Goal: Task Accomplishment & Management: Manage account settings

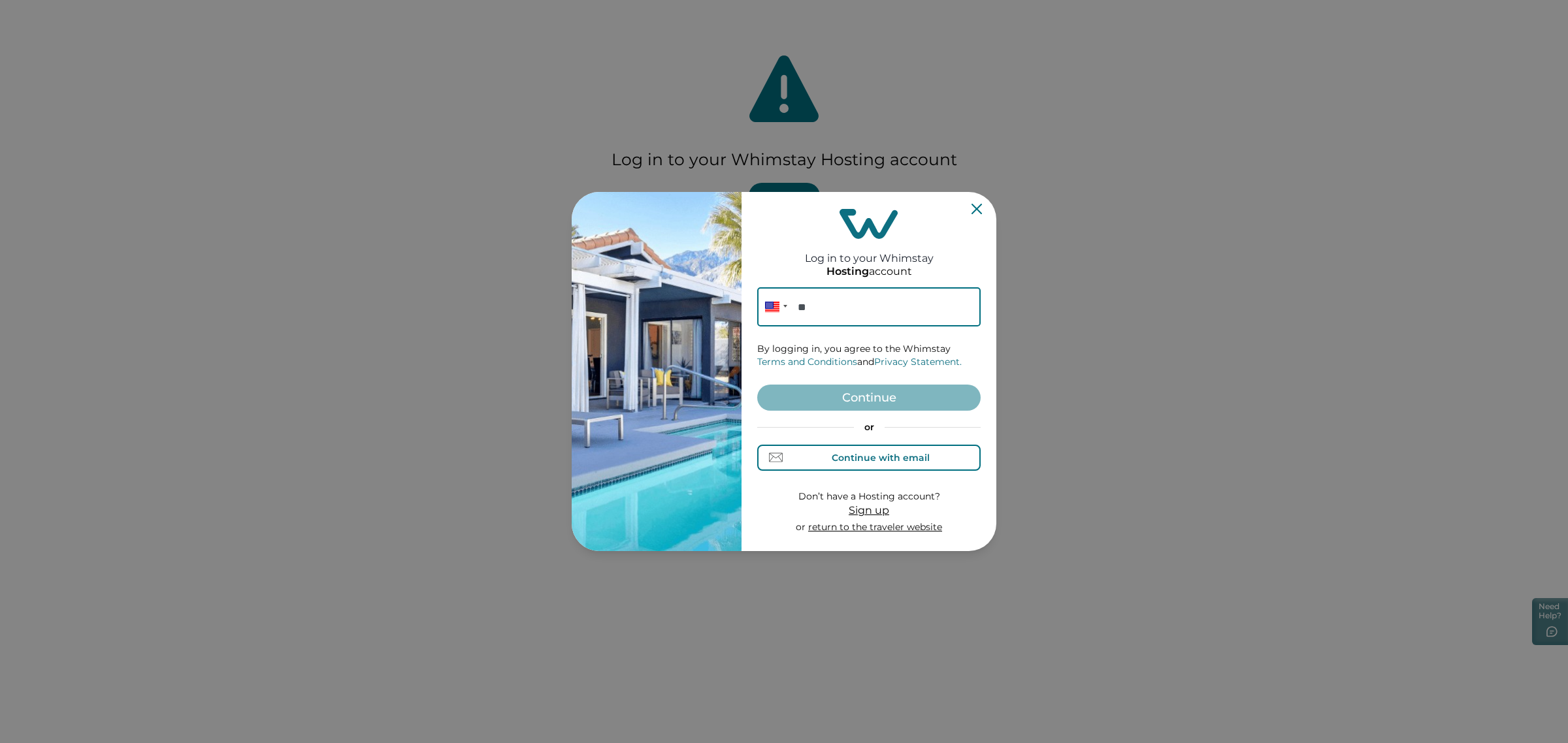
click at [847, 459] on div "Continue with email" at bounding box center [880, 458] width 98 height 11
click at [871, 463] on div "Continue with phone" at bounding box center [879, 458] width 102 height 11
type input "**********"
click at [864, 403] on button "Continue" at bounding box center [869, 398] width 223 height 26
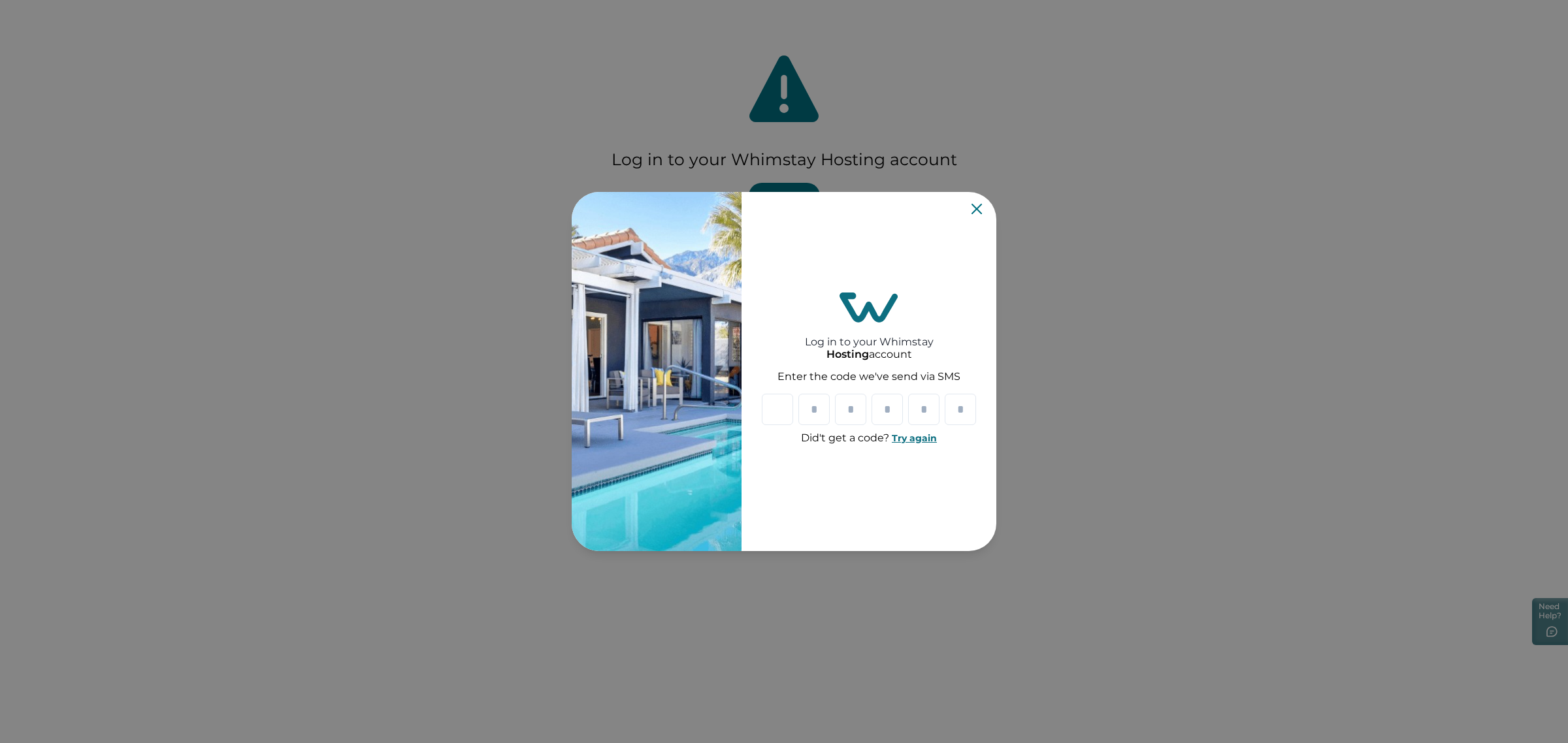
paste input "*"
type input "*"
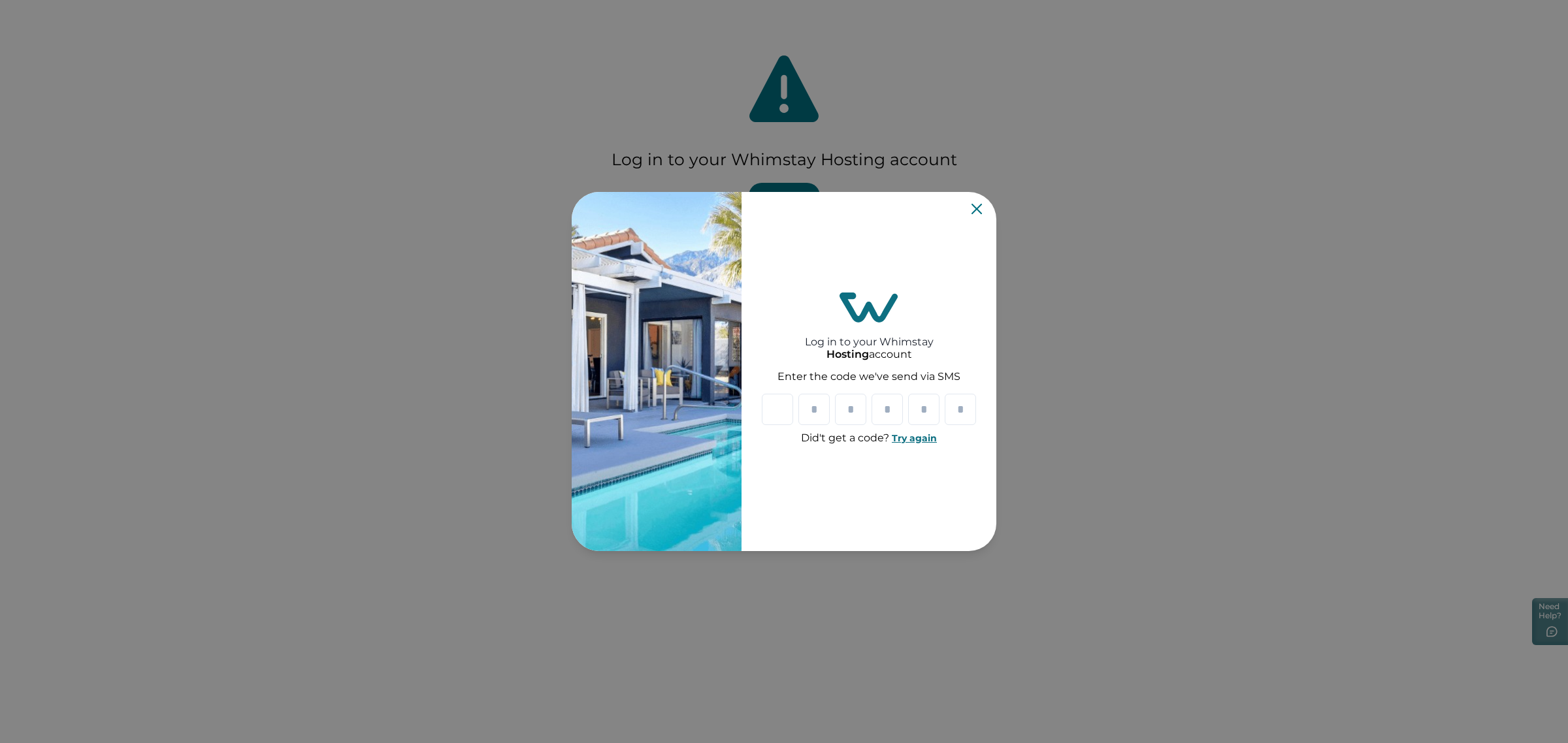
type input "*"
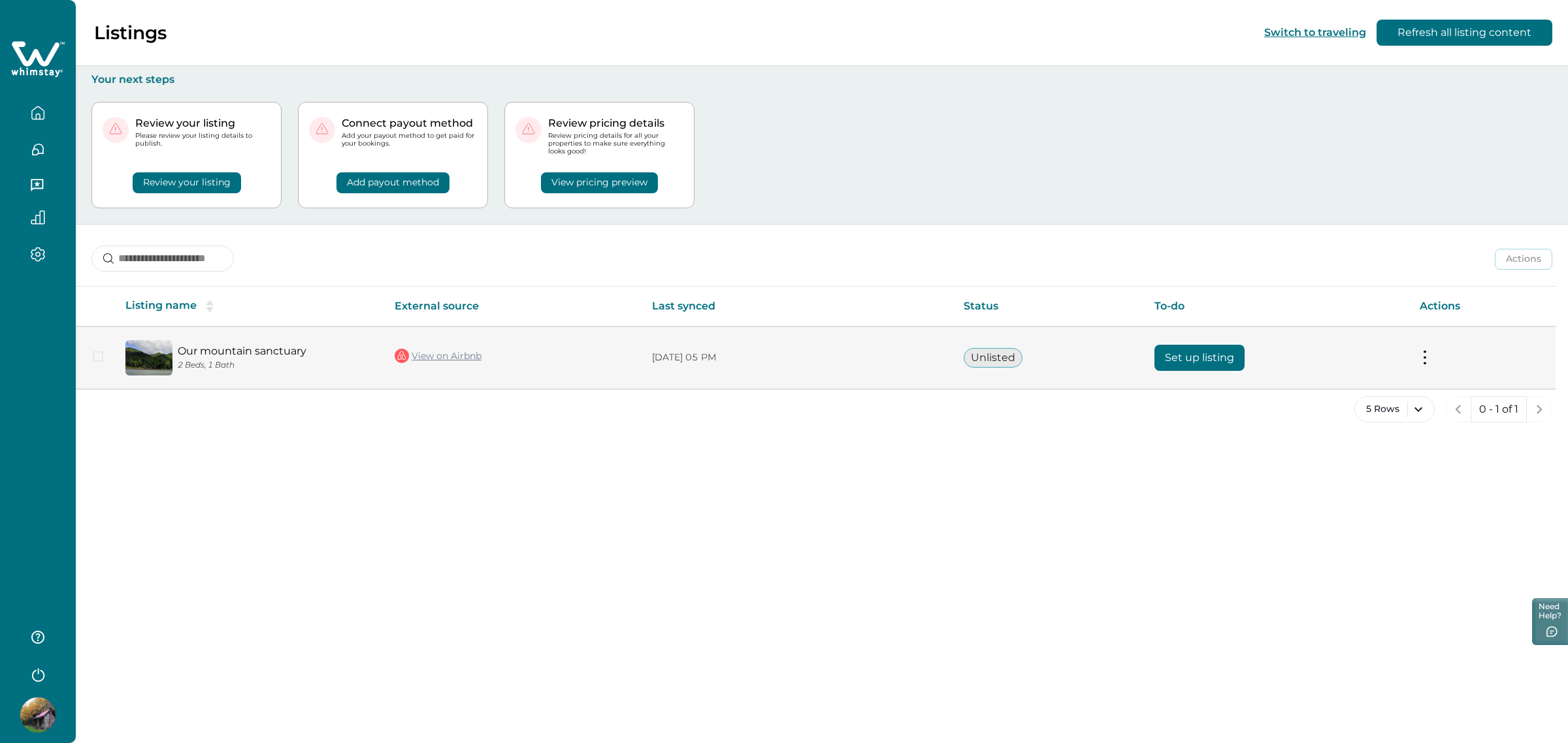
click at [445, 351] on link "View on Airbnb" at bounding box center [438, 356] width 87 height 17
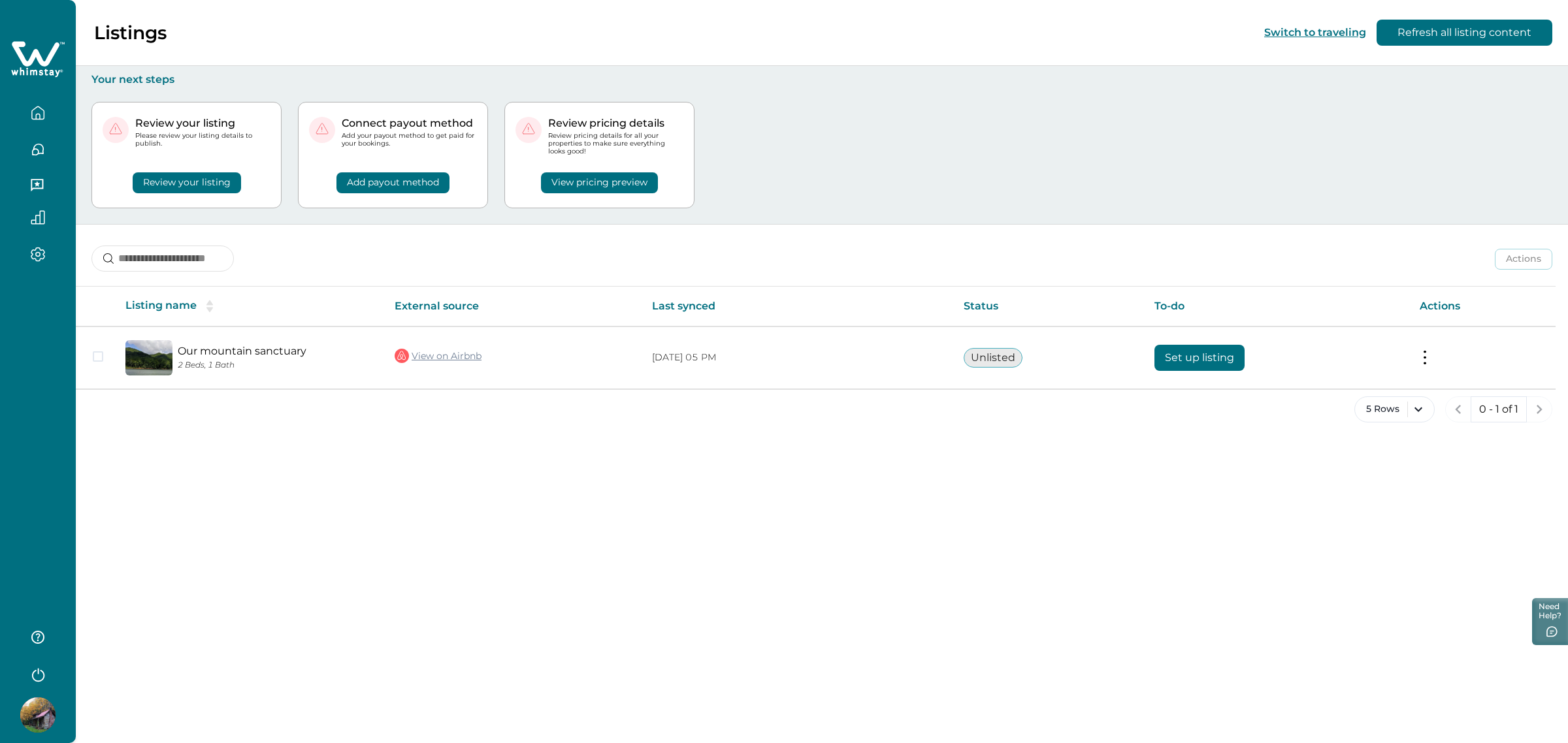
click at [41, 682] on icon "button" at bounding box center [38, 674] width 20 height 20
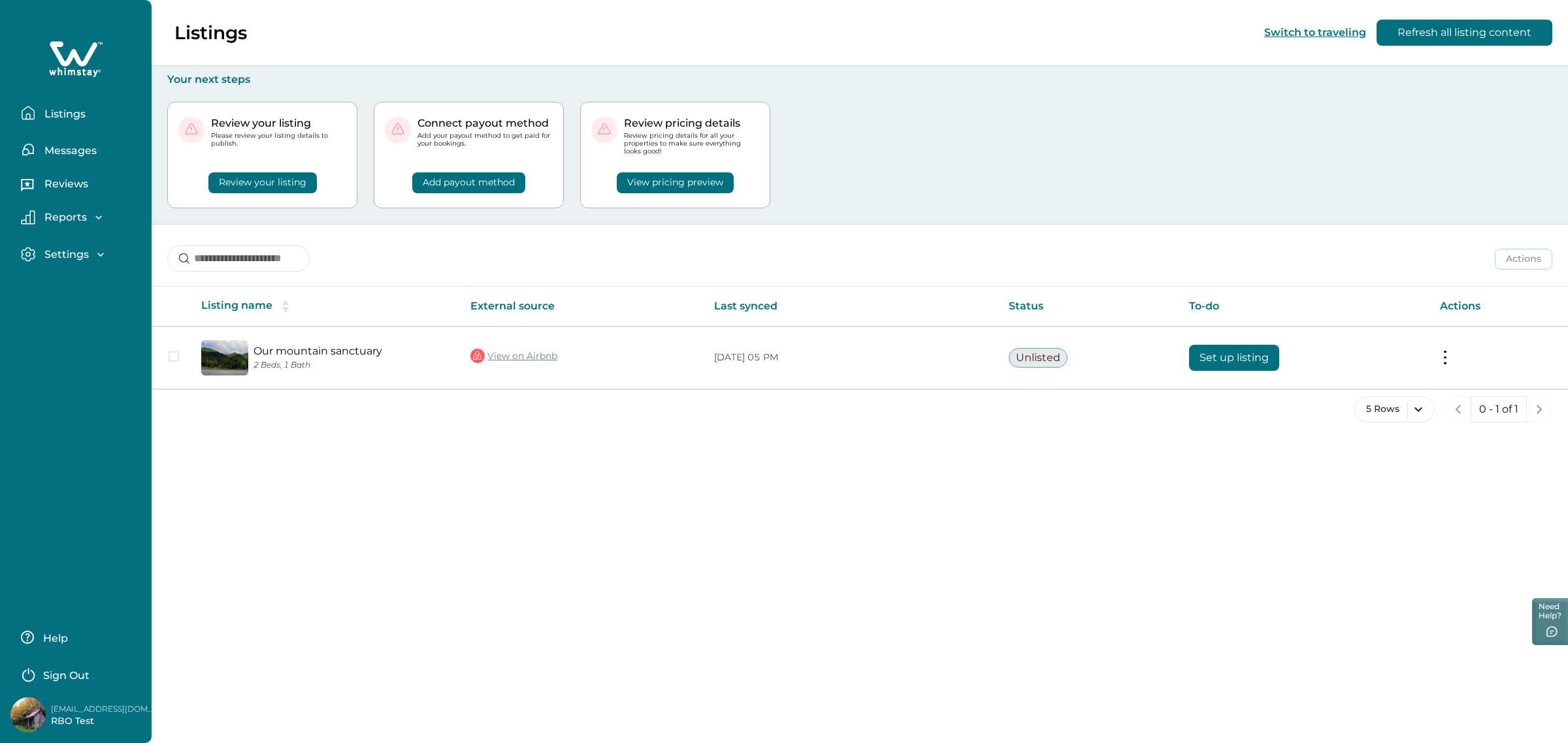
click at [50, 674] on p "Sign Out" at bounding box center [66, 676] width 46 height 13
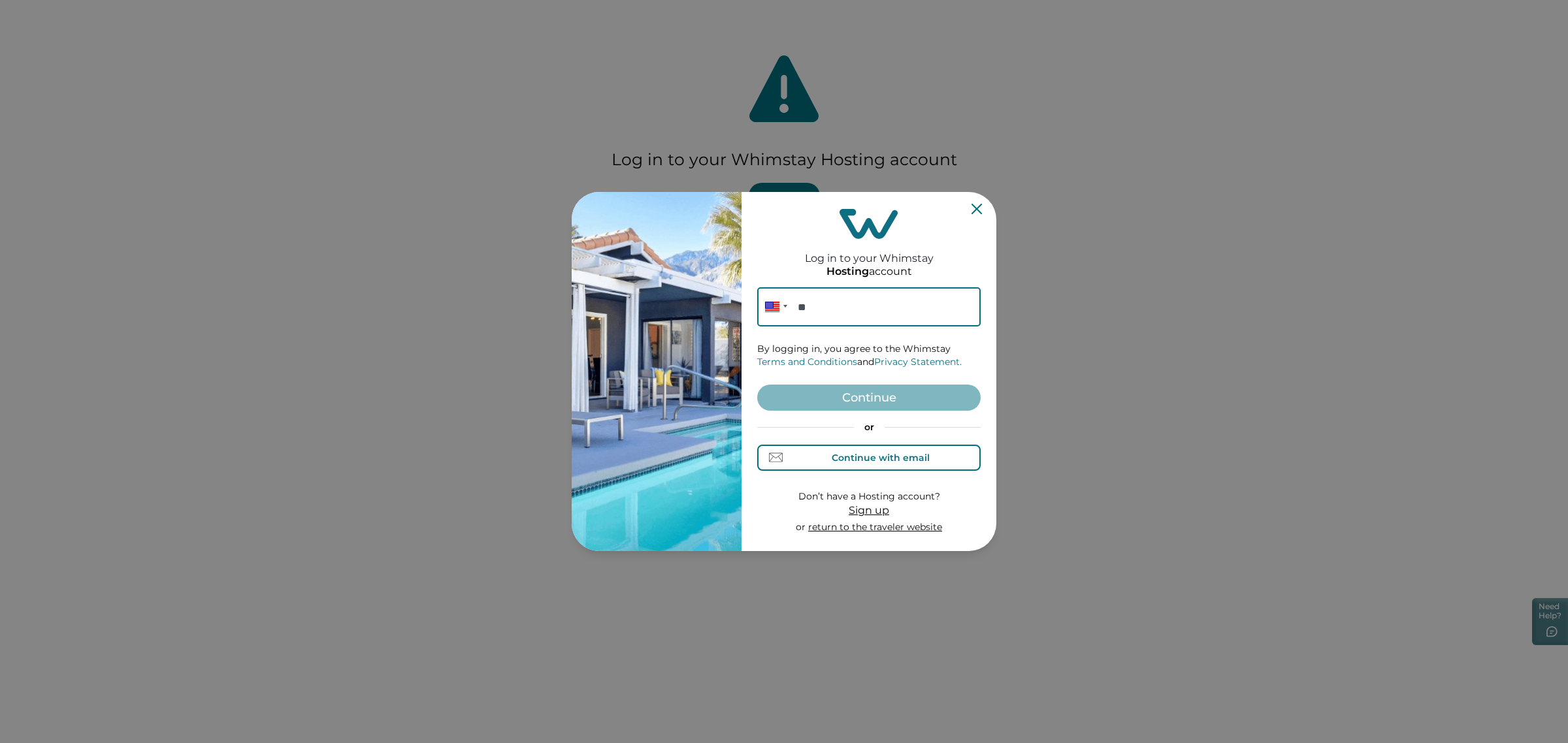
click at [807, 461] on button "Continue with email" at bounding box center [869, 457] width 223 height 26
click at [845, 311] on input at bounding box center [869, 307] width 223 height 39
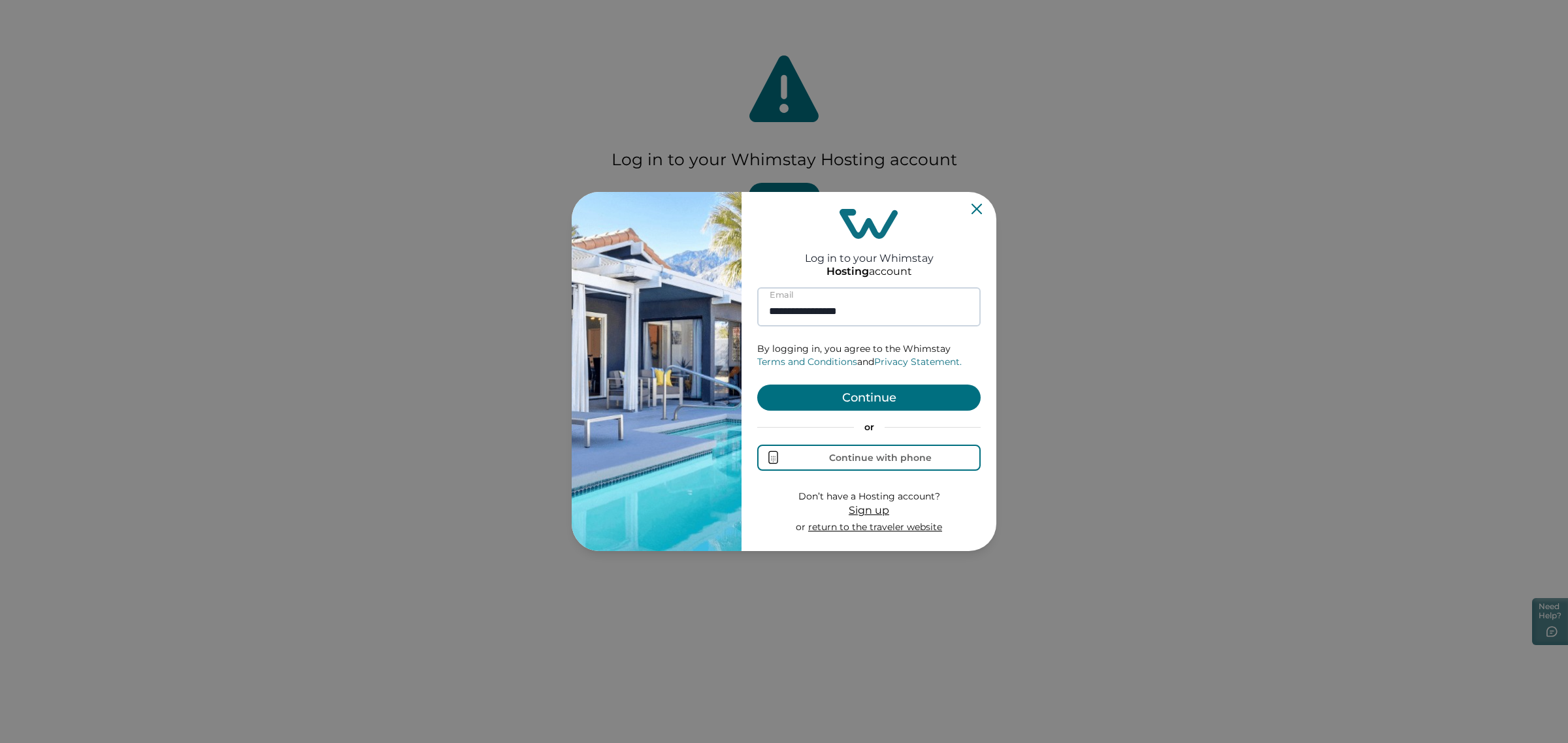
type input "**********"
click at [757, 385] on button "Continue" at bounding box center [869, 398] width 223 height 26
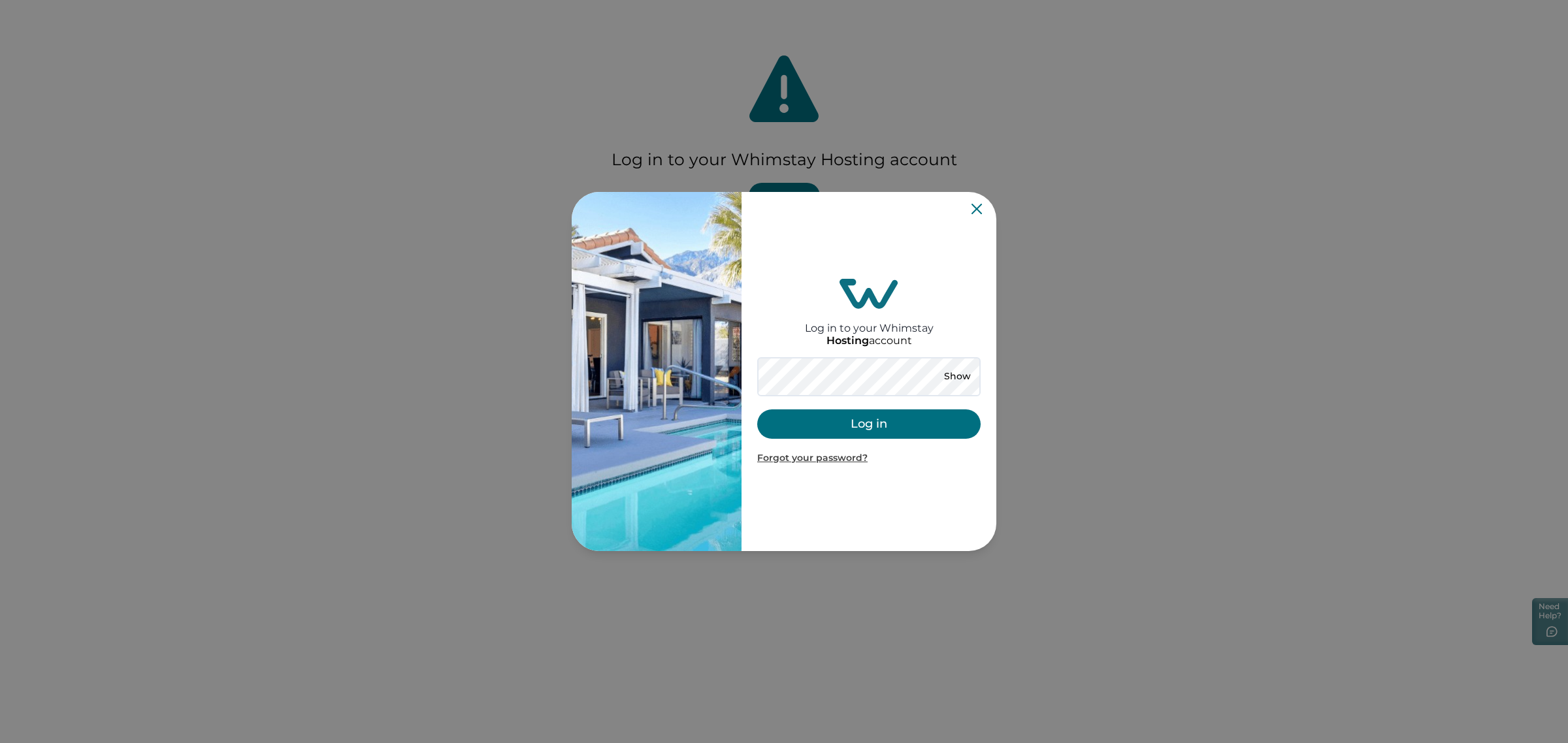
click at [766, 416] on button "Log in" at bounding box center [869, 424] width 223 height 30
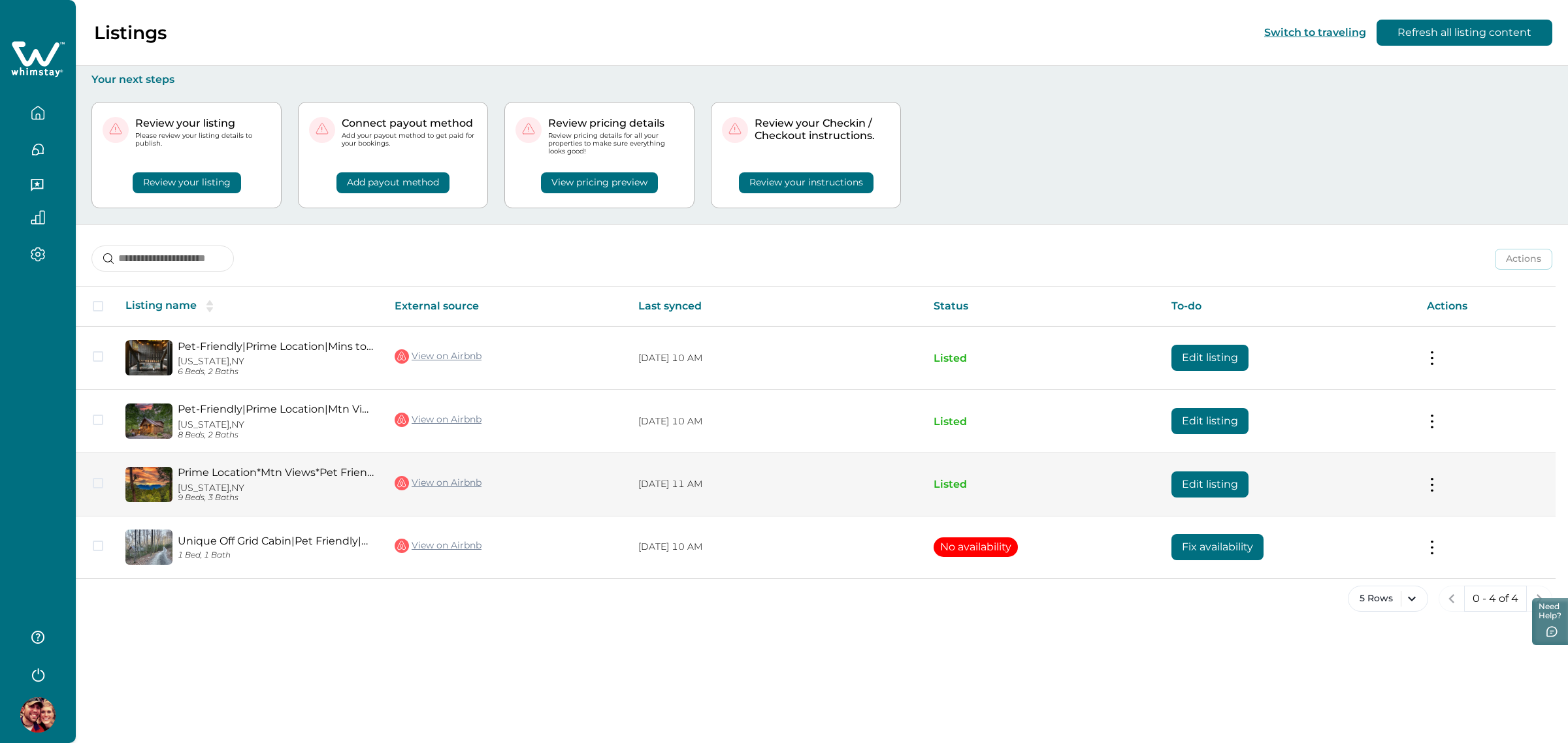
click at [1199, 477] on button "Edit listing" at bounding box center [1210, 485] width 77 height 26
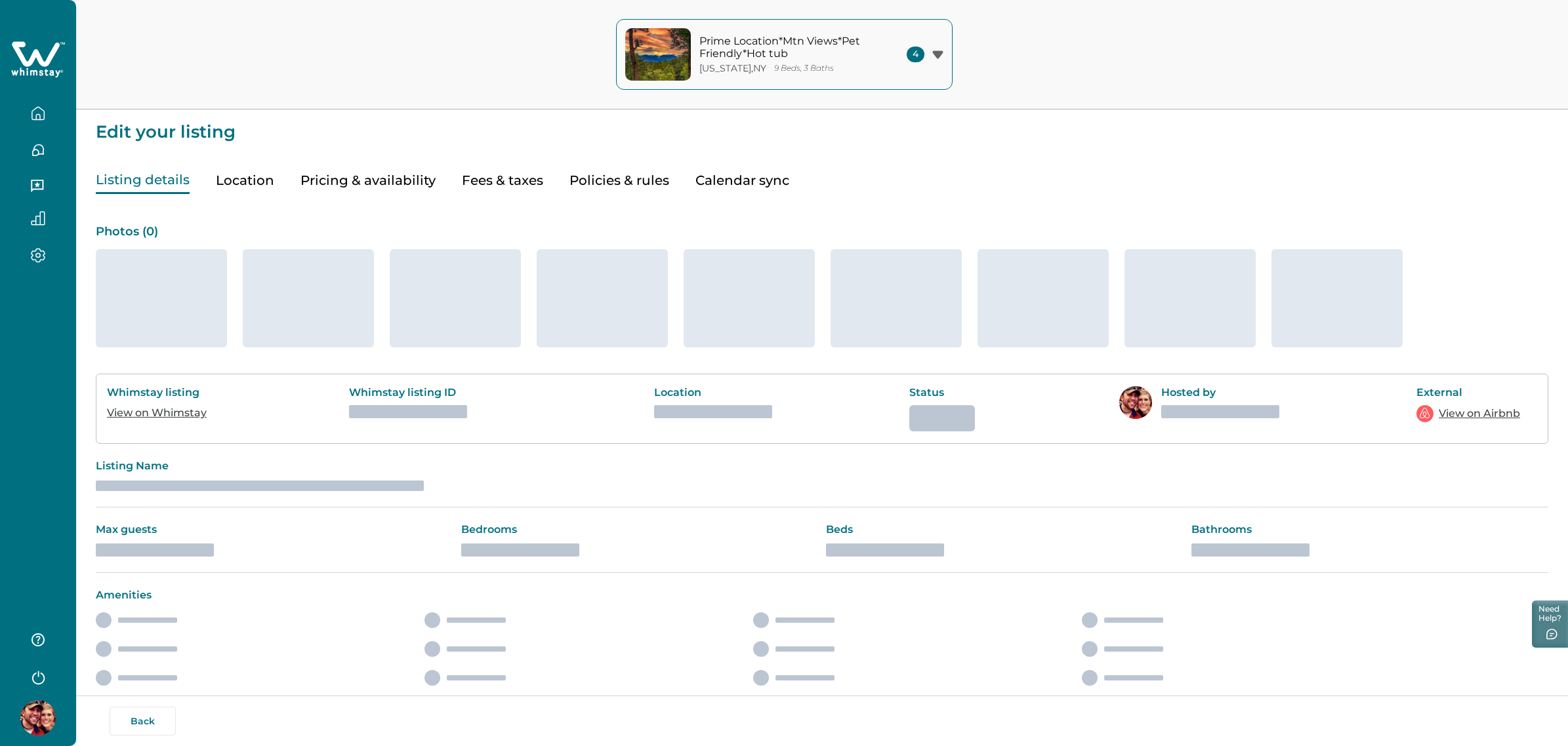
click at [385, 188] on button "Pricing & availability" at bounding box center [368, 180] width 135 height 27
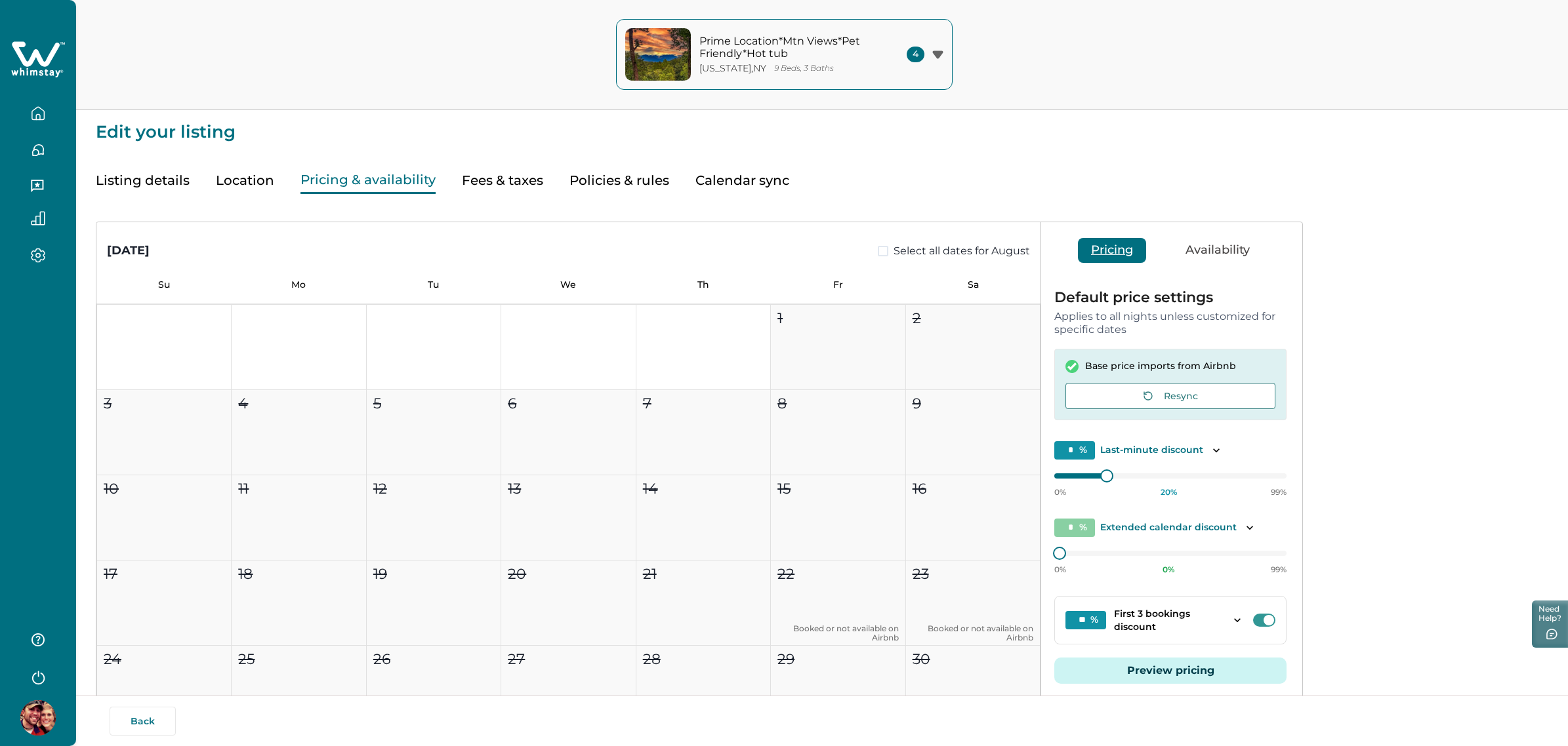
click at [386, 173] on button "Pricing & availability" at bounding box center [368, 180] width 135 height 27
type input "**"
click at [143, 173] on button "Listing details" at bounding box center [142, 180] width 94 height 27
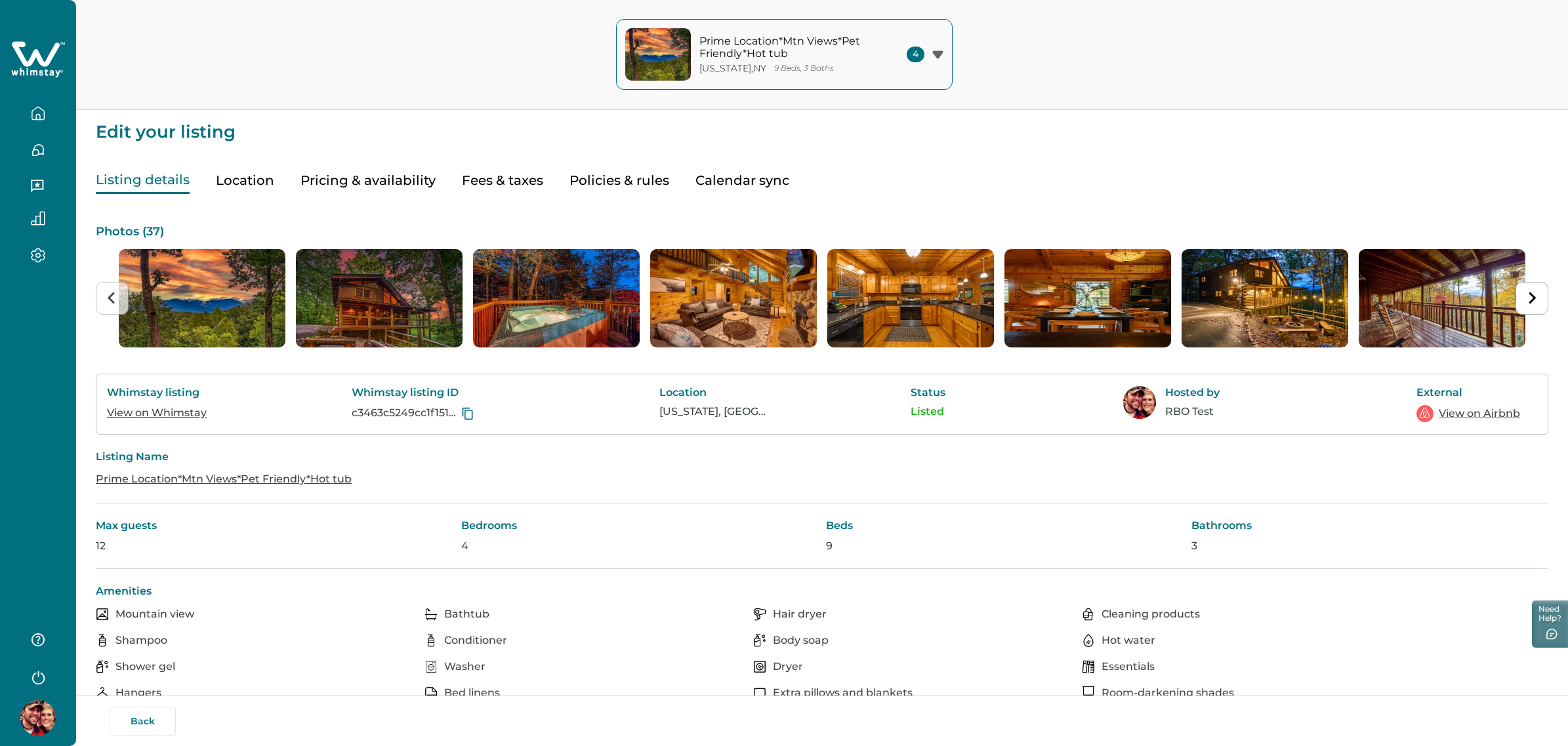
click at [179, 412] on link "View on Whimstay" at bounding box center [157, 413] width 100 height 12
click at [365, 182] on button "Pricing & availability" at bounding box center [368, 180] width 135 height 27
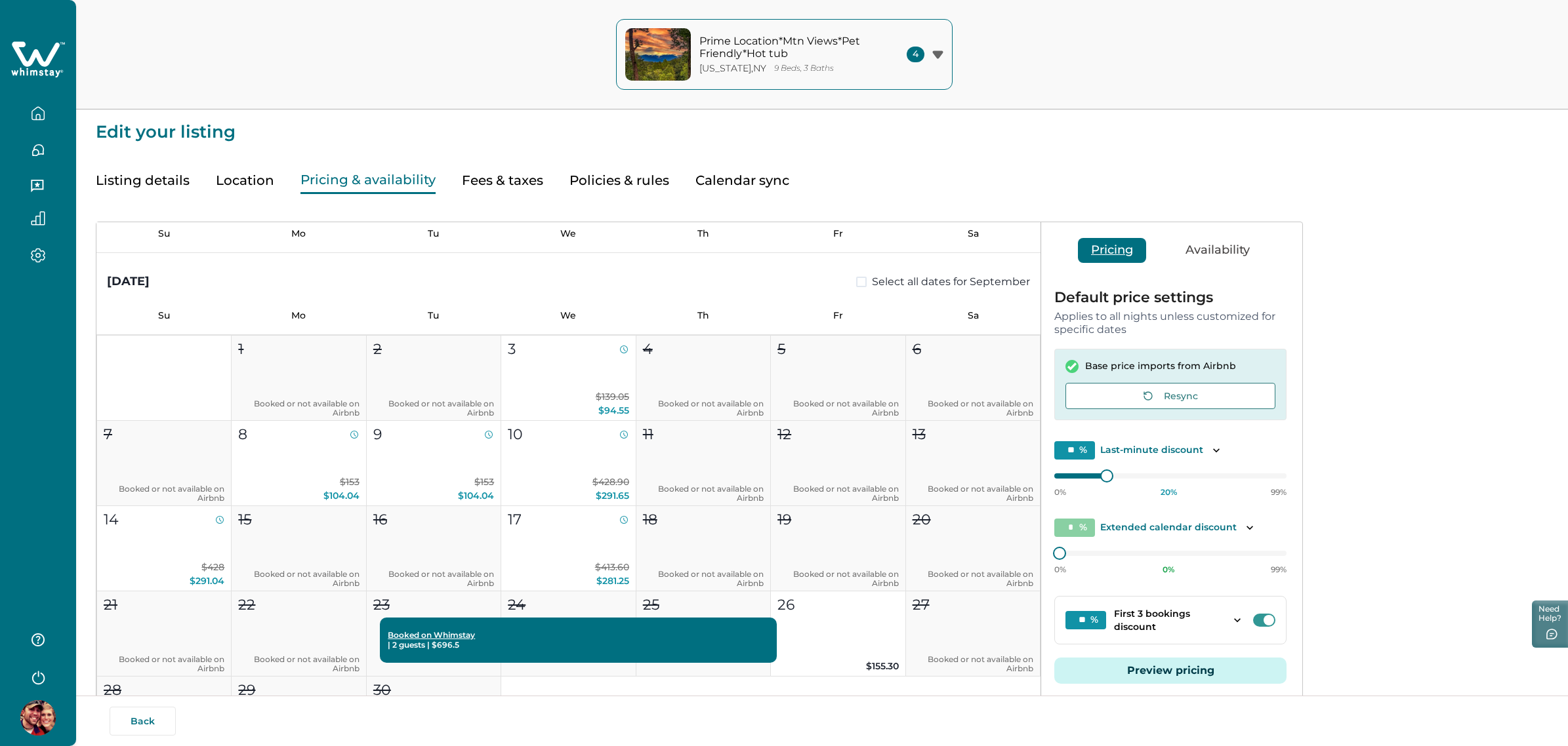
scroll to position [589, 0]
